Goal: Find specific page/section: Find specific page/section

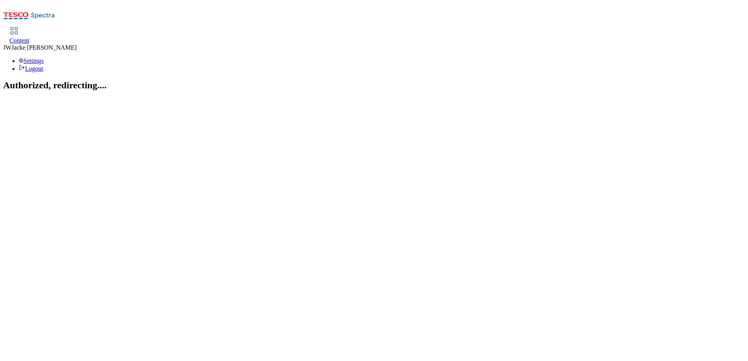
click at [29, 37] on span "Content" at bounding box center [19, 40] width 20 height 7
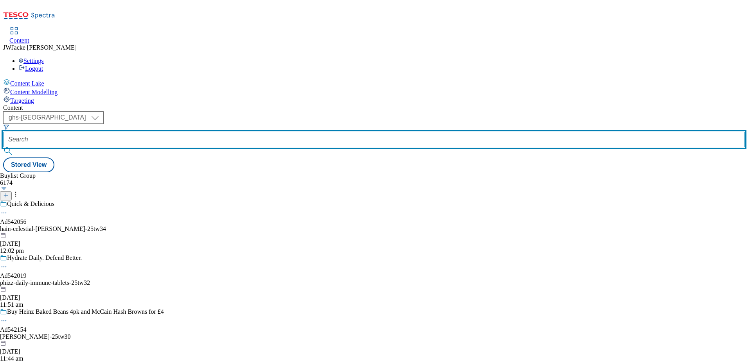
click at [208, 132] on input "text" at bounding box center [373, 140] width 741 height 16
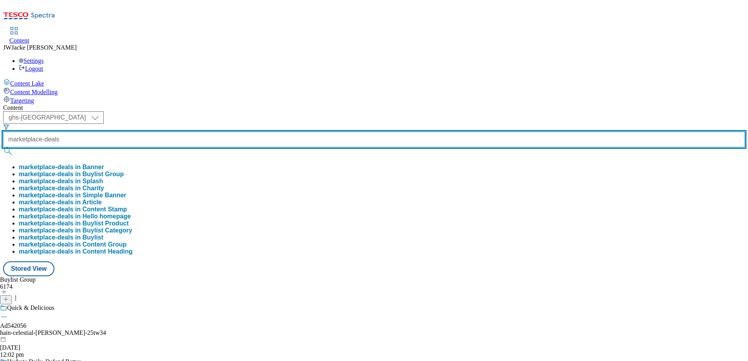
type input "marketplace-deals"
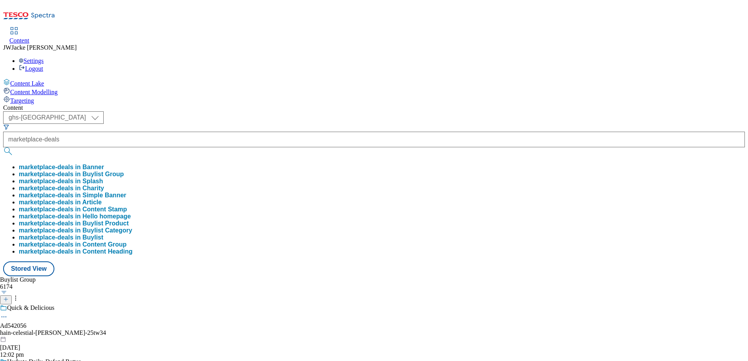
click at [124, 171] on button "marketplace-deals in Buylist Group" at bounding box center [71, 174] width 105 height 7
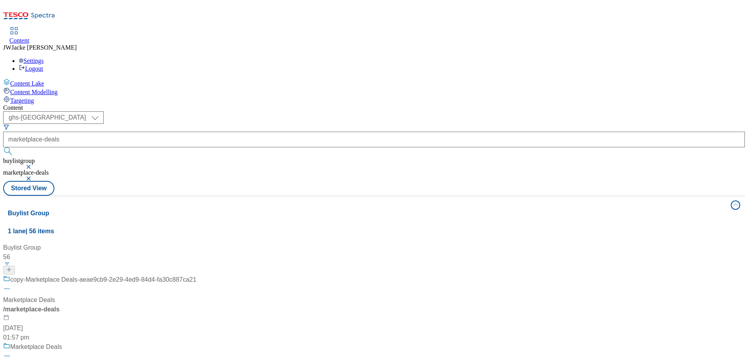
scroll to position [78, 0]
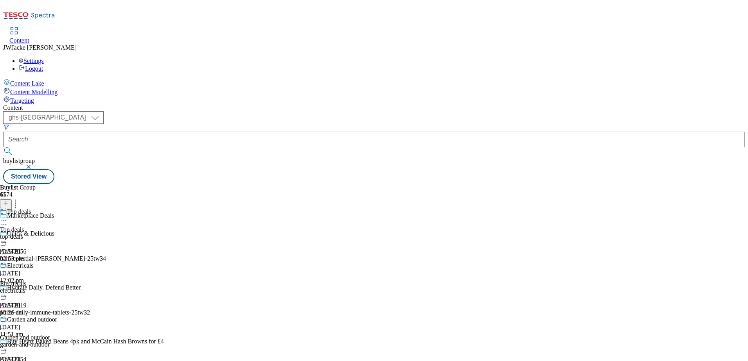
scroll to position [497, 0]
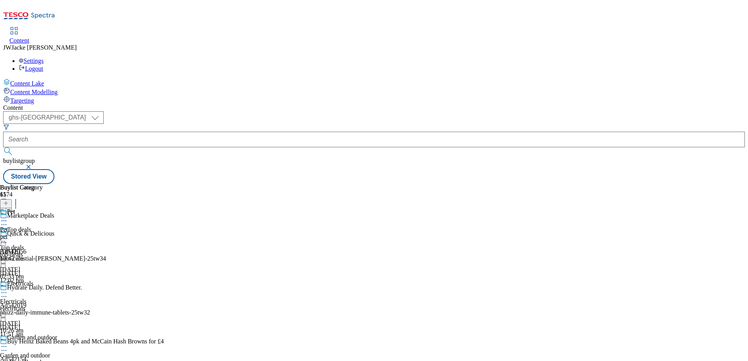
click at [43, 233] on div "pet" at bounding box center [21, 236] width 43 height 7
